Goal: Complete application form

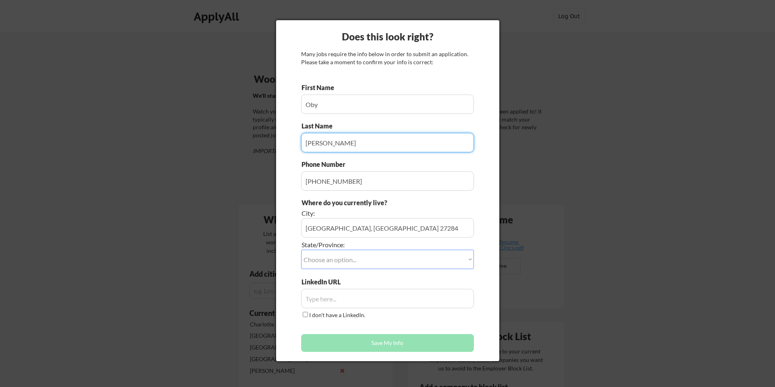
click at [338, 259] on select "Choose an option... Other/Not Applicable [US_STATE] [US_STATE] [GEOGRAPHIC_DATA…" at bounding box center [387, 258] width 173 height 19
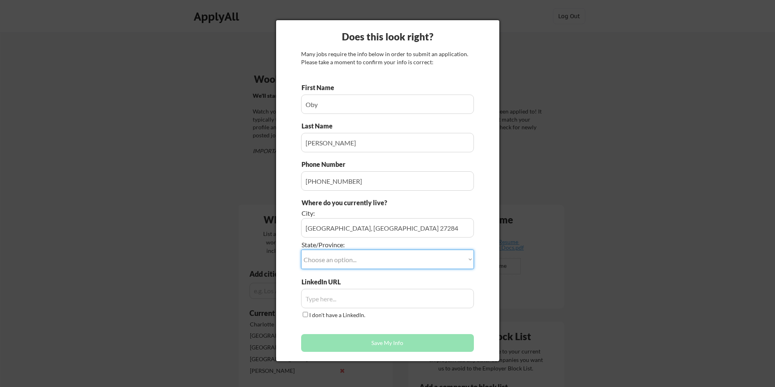
select select ""[US_STATE]""
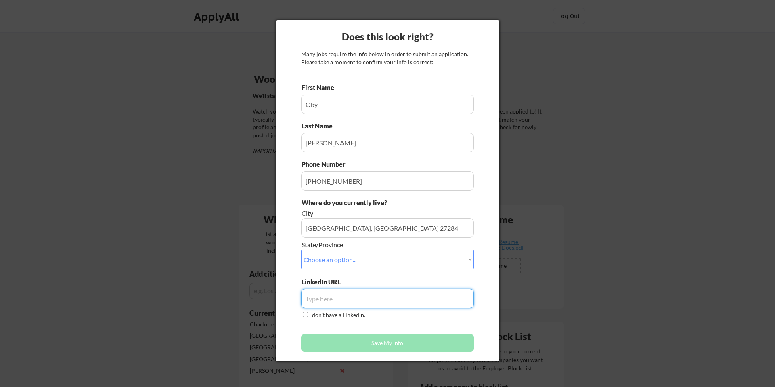
click at [323, 299] on input "input" at bounding box center [387, 298] width 173 height 19
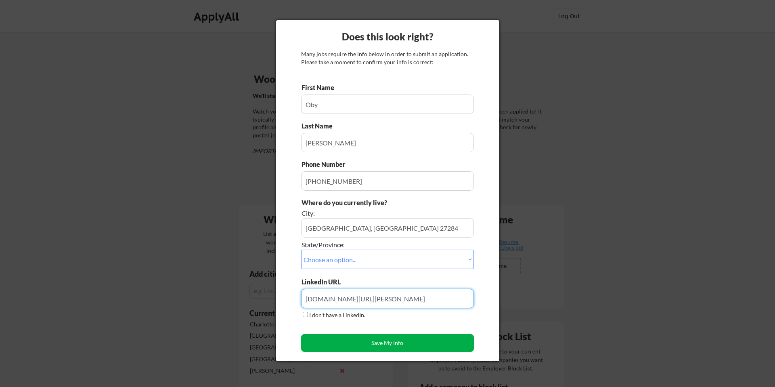
type input "linkedin.com/in/oby-monu"
click at [402, 343] on button "Save My Info" at bounding box center [387, 343] width 173 height 18
type input "Kernersville, NC 27284, North Carolina"
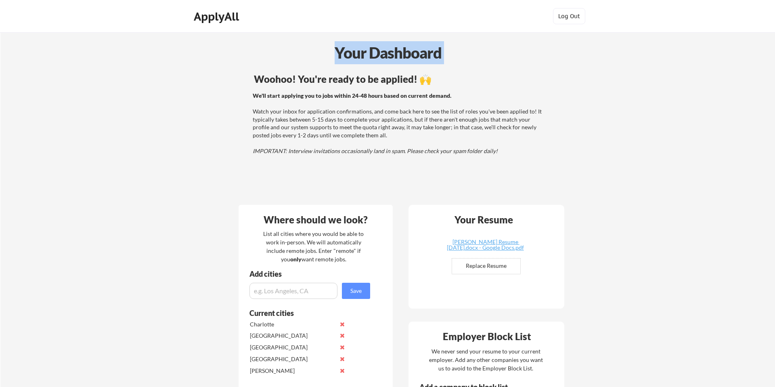
scroll to position [73, 0]
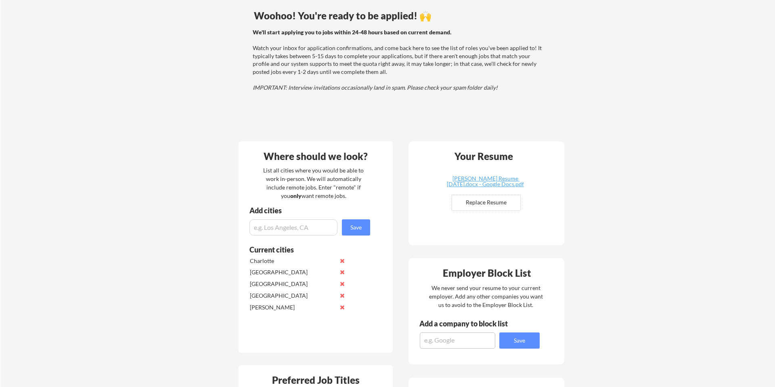
click at [36, 386] on div "Your Dashboard Woohoo! You're ready to be applied! 🙌 We'll start applying you t…" at bounding box center [387, 373] width 774 height 808
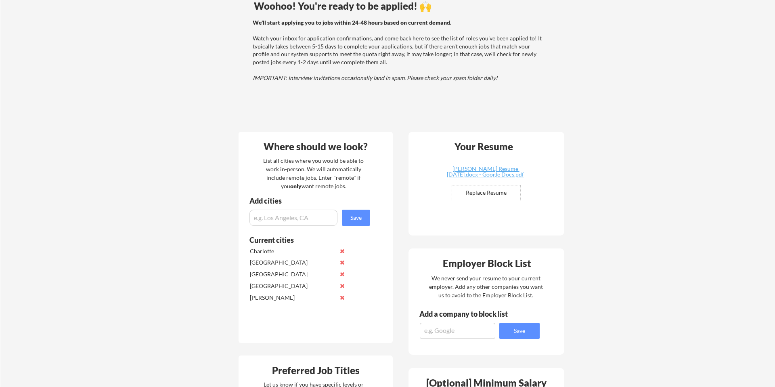
drag, startPoint x: 59, startPoint y: 385, endPoint x: 172, endPoint y: 318, distance: 131.9
click at [172, 318] on div "Your Dashboard Woohoo! You're ready to be applied! 🙌 We'll start applying you t…" at bounding box center [387, 363] width 774 height 808
drag, startPoint x: 770, startPoint y: 76, endPoint x: 774, endPoint y: 38, distance: 38.2
click at [771, 75] on div "Your Dashboard Woohoo! You're ready to be applied! 🙌 We'll start applying you t…" at bounding box center [387, 363] width 774 height 808
drag, startPoint x: 579, startPoint y: 164, endPoint x: 587, endPoint y: 163, distance: 7.8
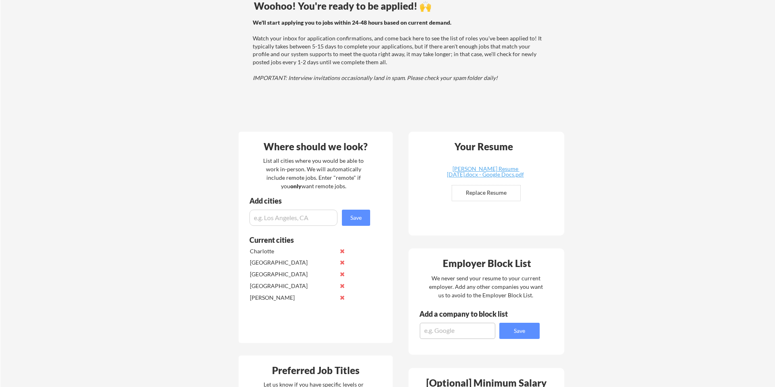
click at [579, 163] on div "Your Dashboard Woohoo! You're ready to be applied! 🙌 We'll start applying you t…" at bounding box center [387, 363] width 774 height 808
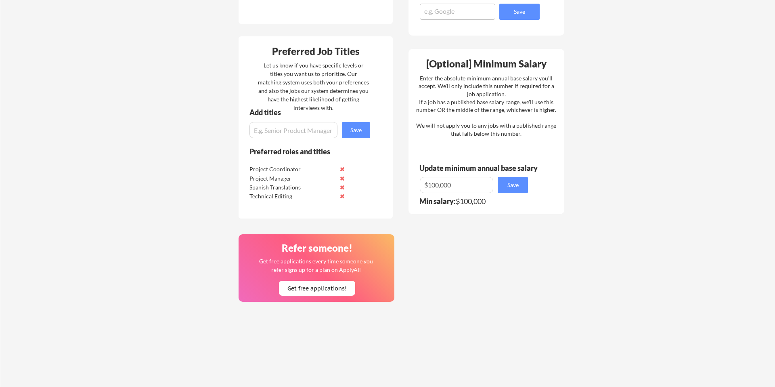
scroll to position [396, 0]
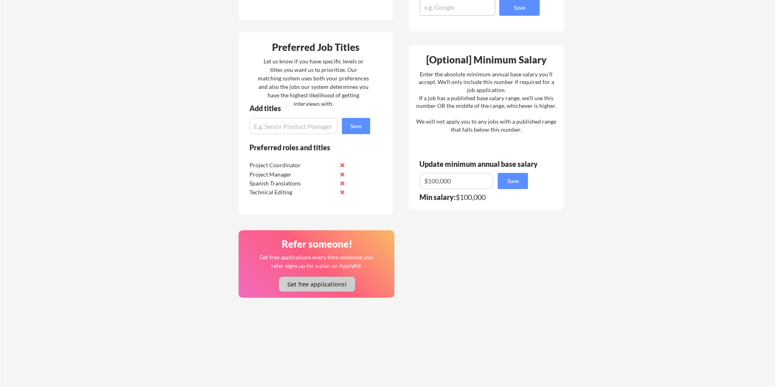
click at [320, 286] on button "Get free applications!" at bounding box center [317, 283] width 76 height 15
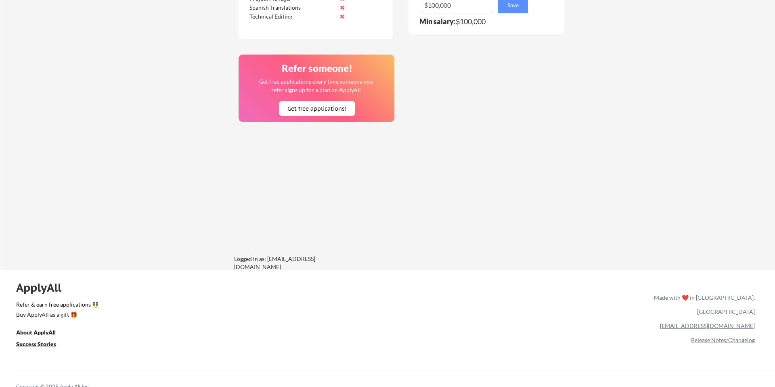
scroll to position [583, 0]
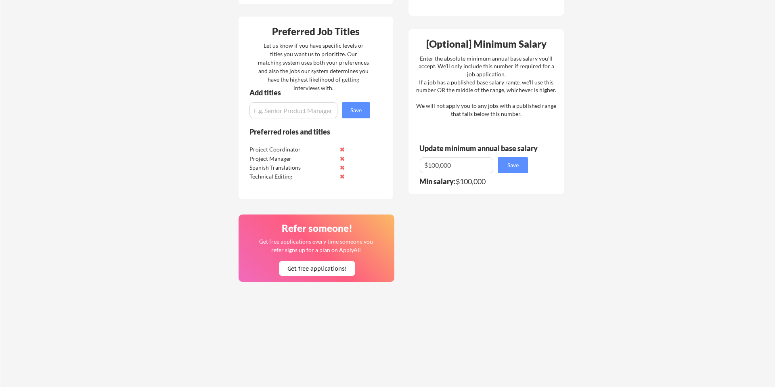
scroll to position [406, 0]
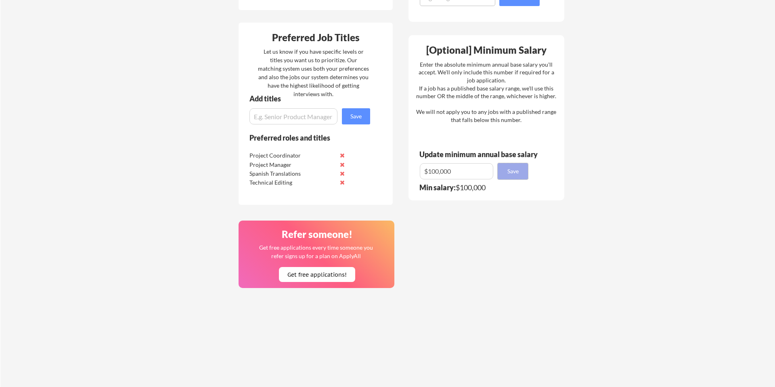
click at [507, 172] on button "Save" at bounding box center [513, 171] width 30 height 16
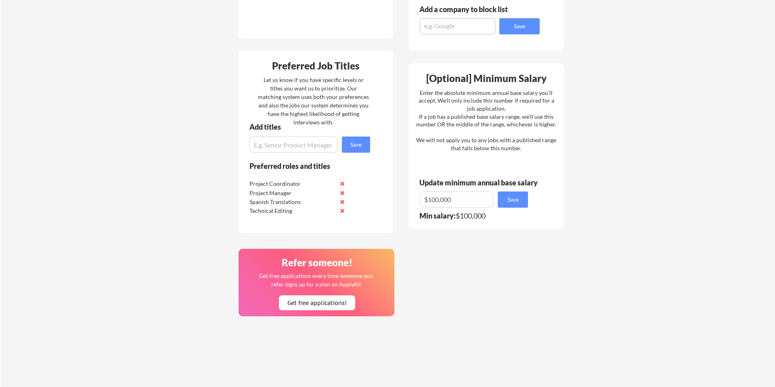
scroll to position [373, 0]
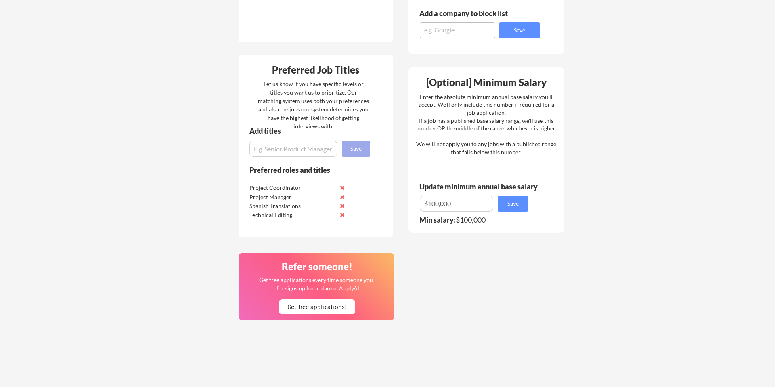
click at [498, 195] on button "Save" at bounding box center [513, 203] width 30 height 16
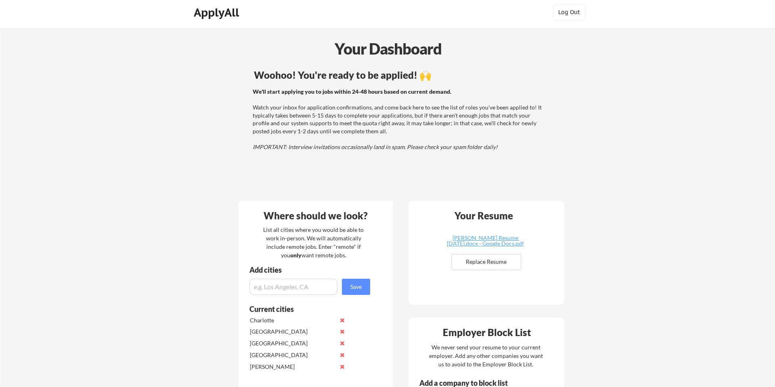
scroll to position [0, 0]
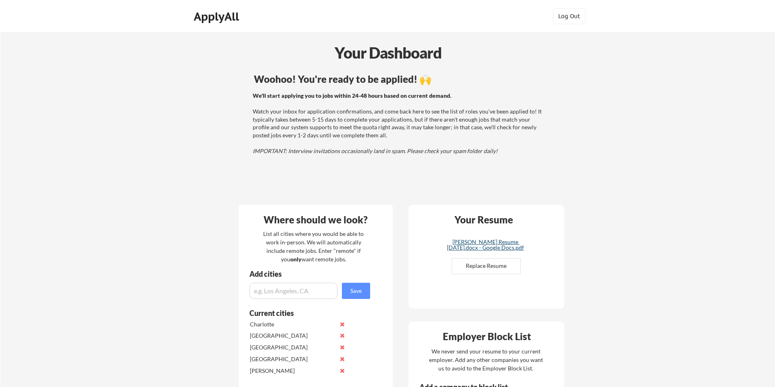
click at [494, 247] on div "[PERSON_NAME] Resume [DATE].docx - Google Docs.pdf" at bounding box center [485, 244] width 96 height 11
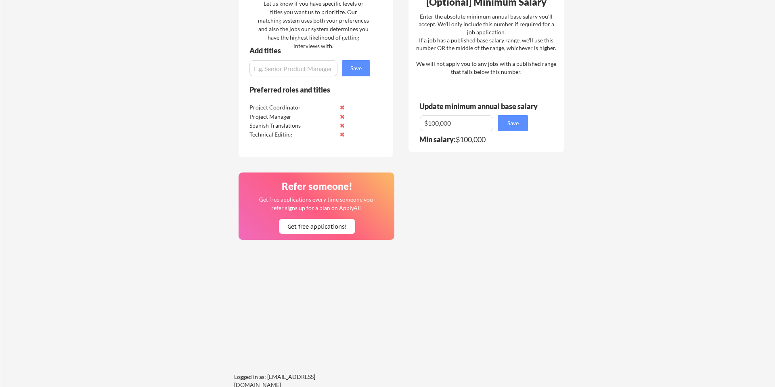
scroll to position [468, 0]
